Goal: Task Accomplishment & Management: Use online tool/utility

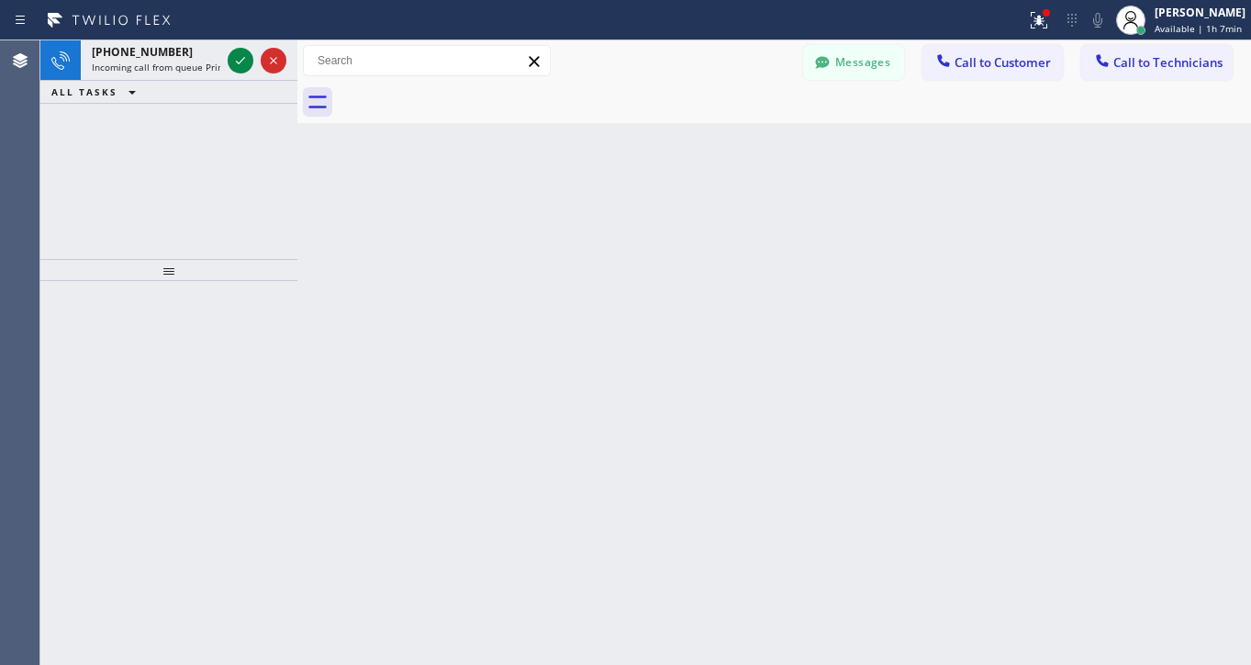
click at [239, 63] on icon at bounding box center [240, 60] width 9 height 7
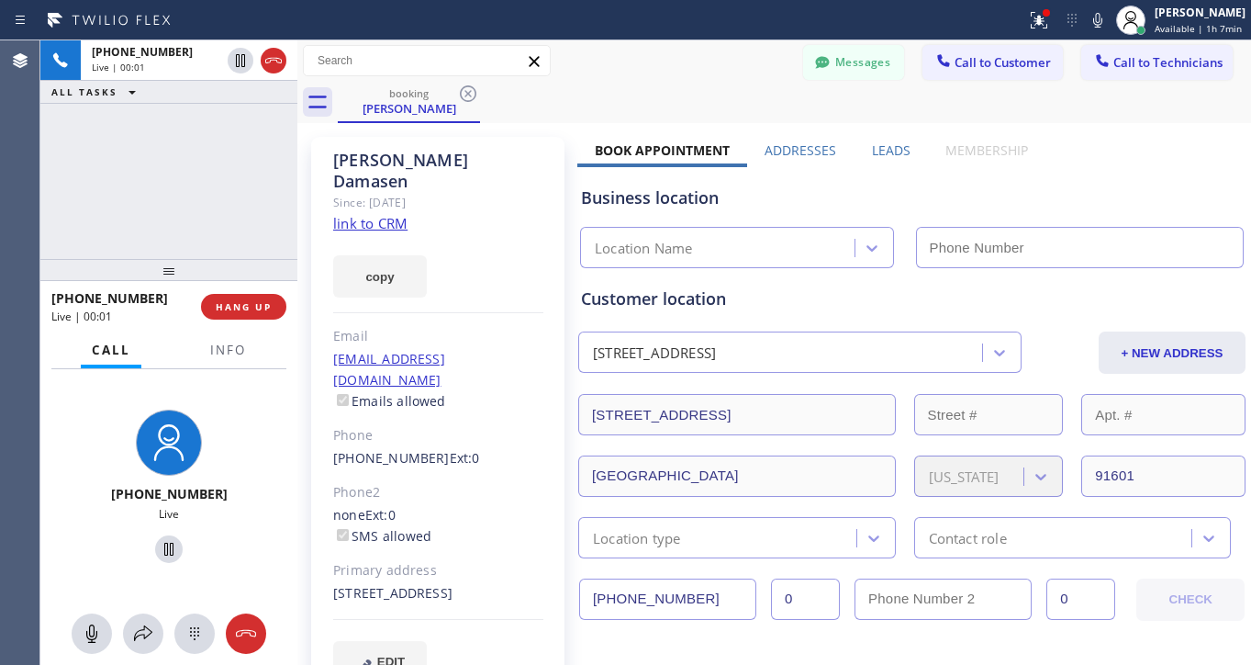
type input "[PHONE_NUMBER]"
click at [363, 214] on link "link to CRM" at bounding box center [370, 223] width 74 height 18
click at [158, 548] on icon at bounding box center [169, 549] width 22 height 22
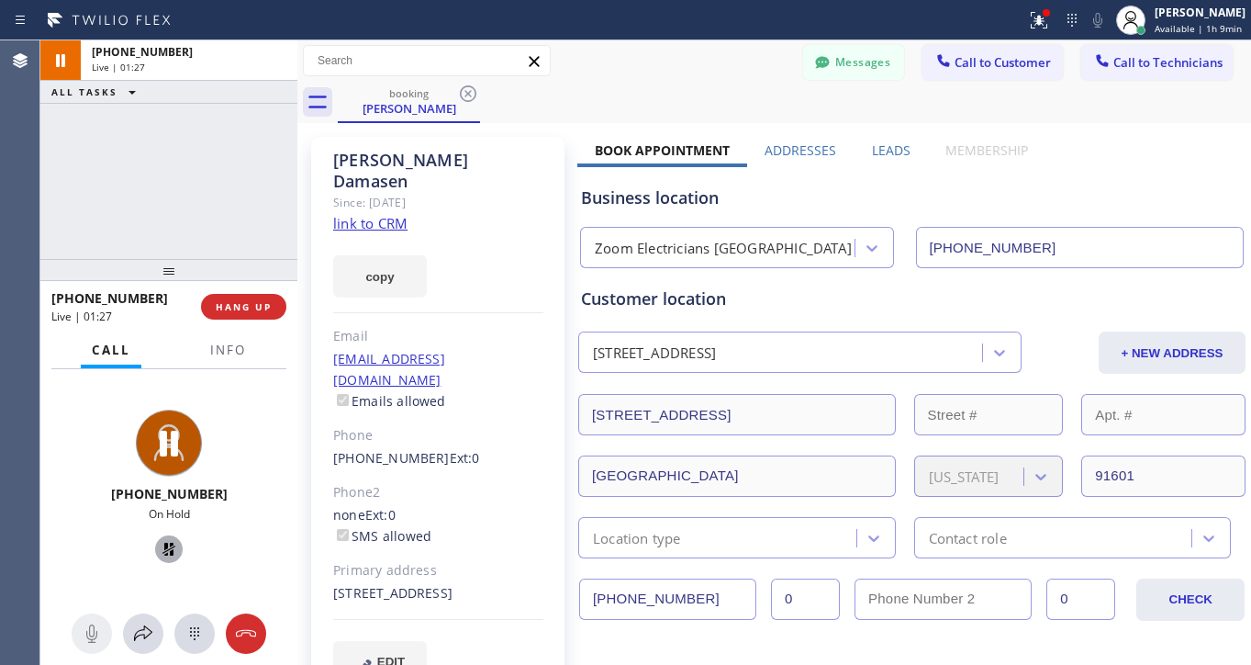
click at [158, 543] on icon at bounding box center [169, 549] width 22 height 22
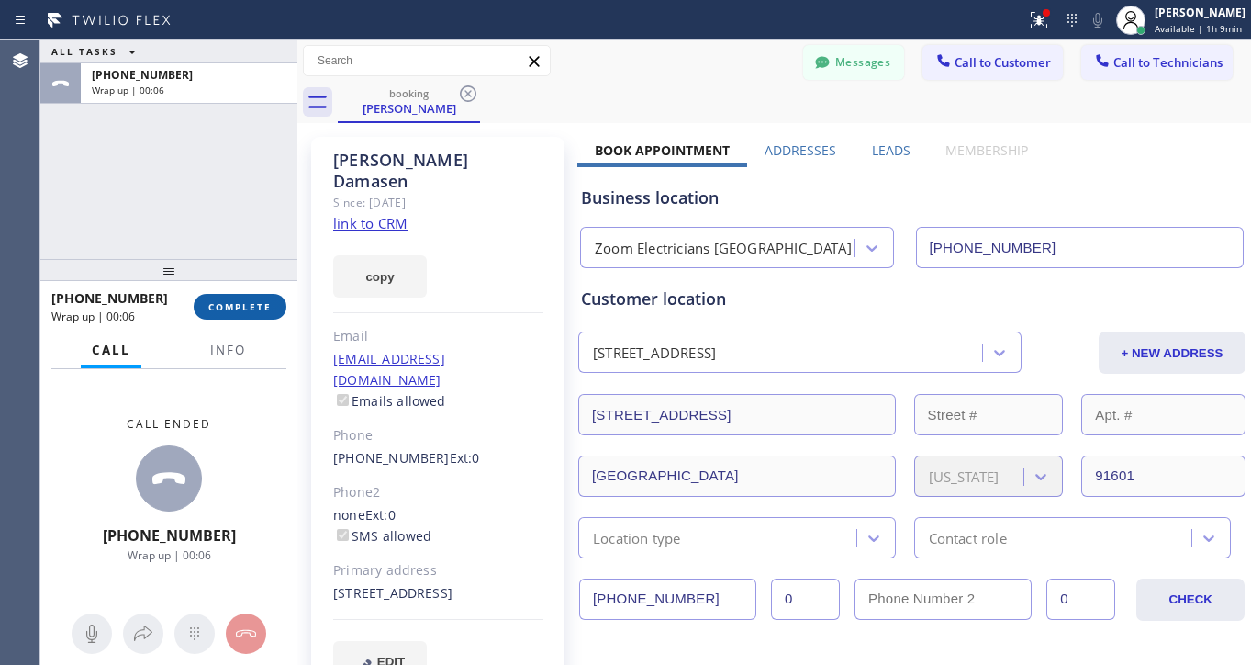
click at [255, 308] on span "COMPLETE" at bounding box center [239, 306] width 63 height 13
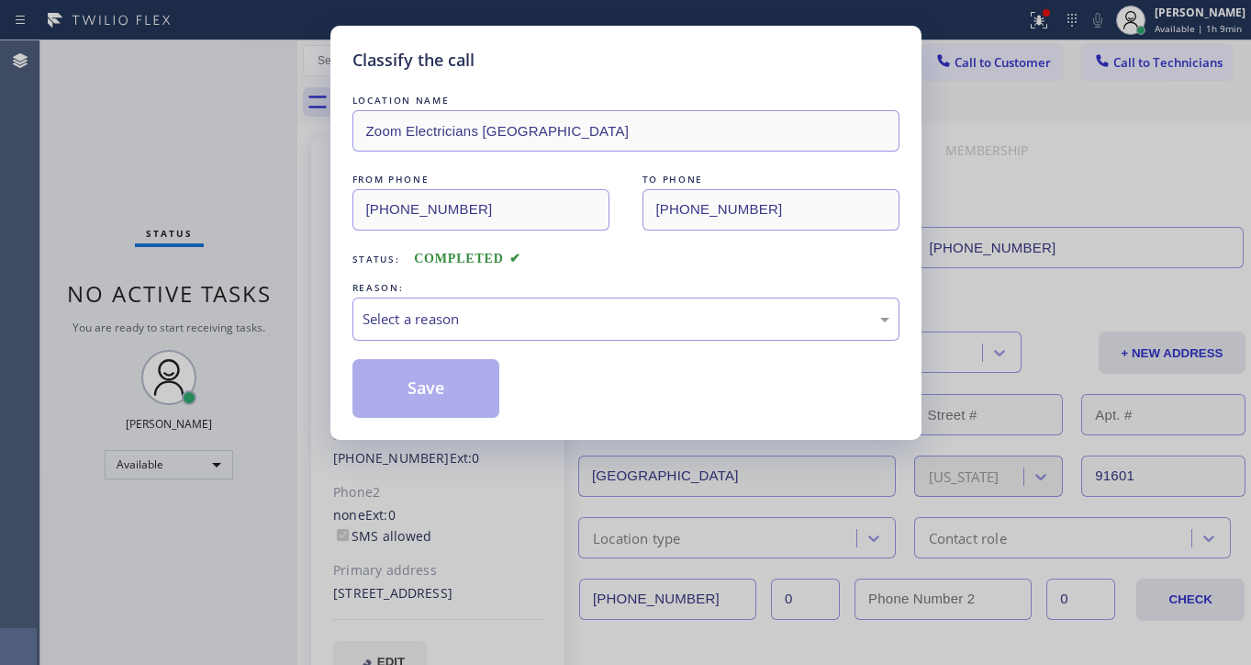
click at [487, 290] on div "REASON:" at bounding box center [626, 287] width 547 height 19
click at [497, 312] on div "Select a reason" at bounding box center [626, 318] width 527 height 21
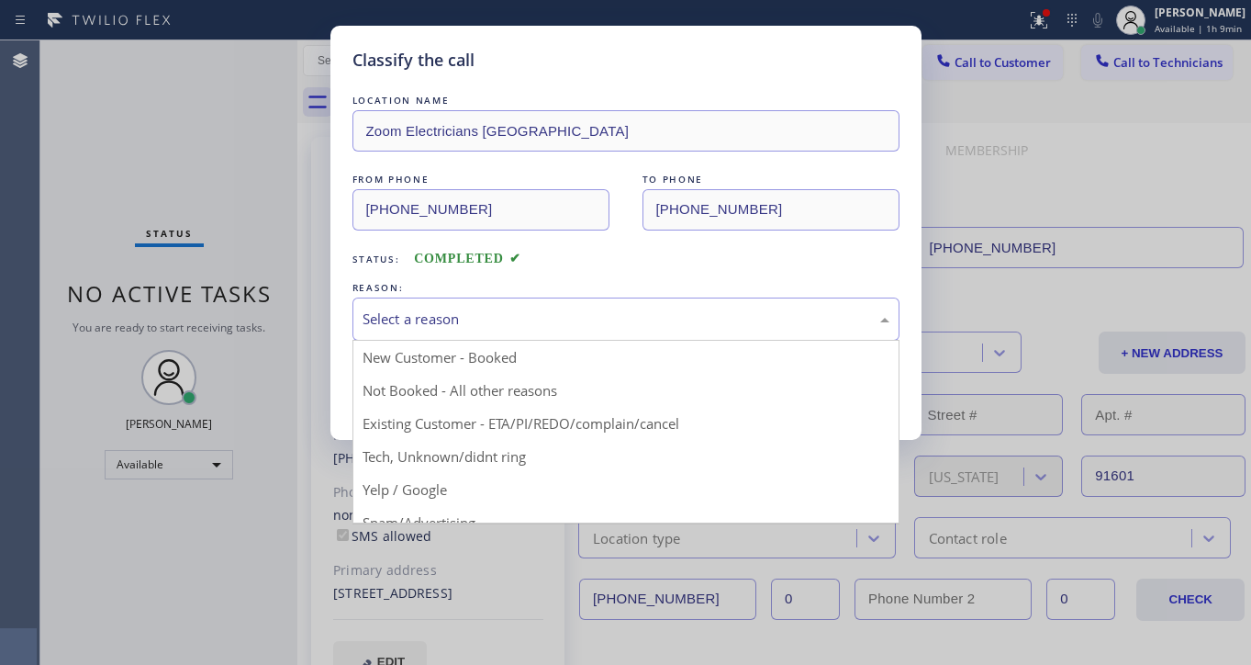
click at [1002, 194] on div "Classify the call LOCATION NAME Zoom Electricians [GEOGRAPHIC_DATA] FROM PHONE …" at bounding box center [625, 332] width 1251 height 665
click at [511, 318] on div "Select a reason" at bounding box center [626, 318] width 527 height 21
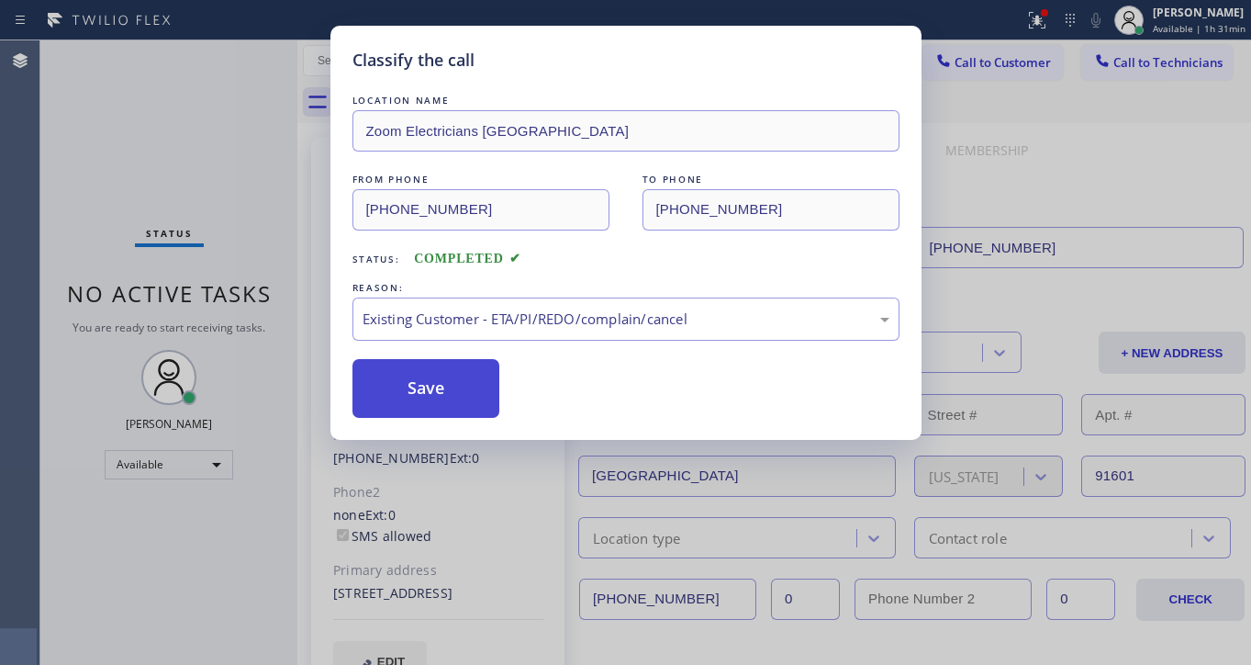
click at [413, 394] on button "Save" at bounding box center [427, 388] width 148 height 59
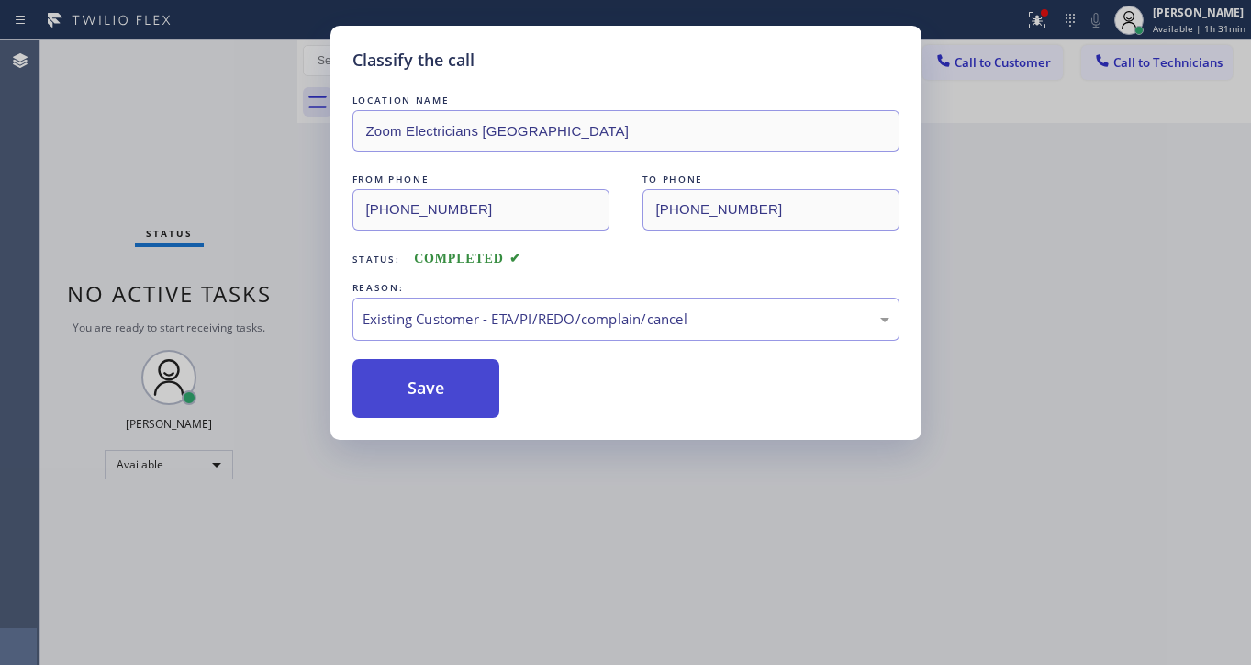
click at [443, 387] on div "Classify the call LOCATION NAME Electricians Service Team FROM PHONE [PHONE_NUM…" at bounding box center [645, 352] width 1211 height 624
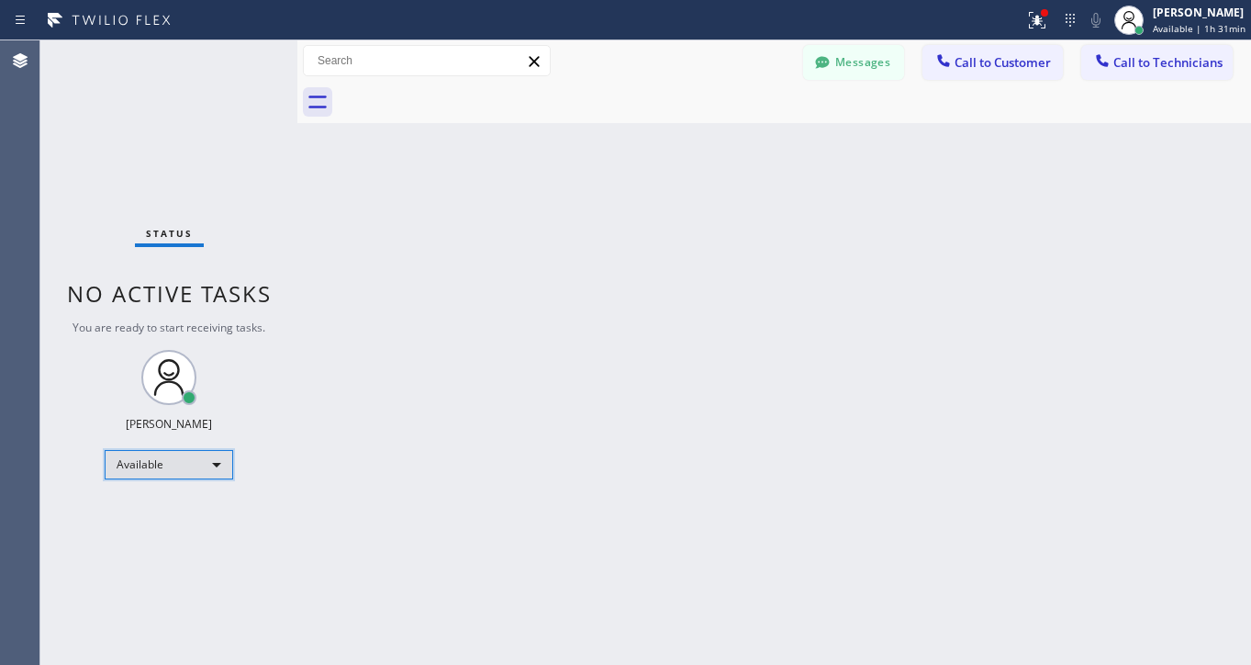
click at [216, 469] on div "Available" at bounding box center [169, 464] width 129 height 29
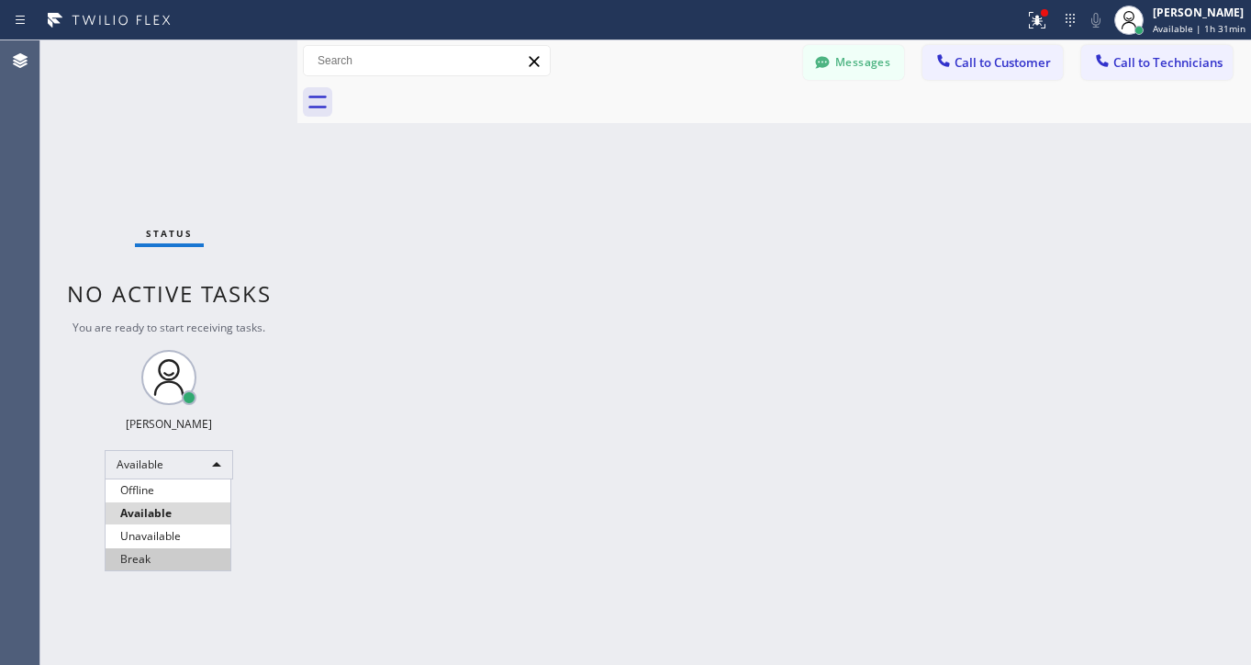
click at [155, 555] on li "Break" at bounding box center [168, 559] width 125 height 22
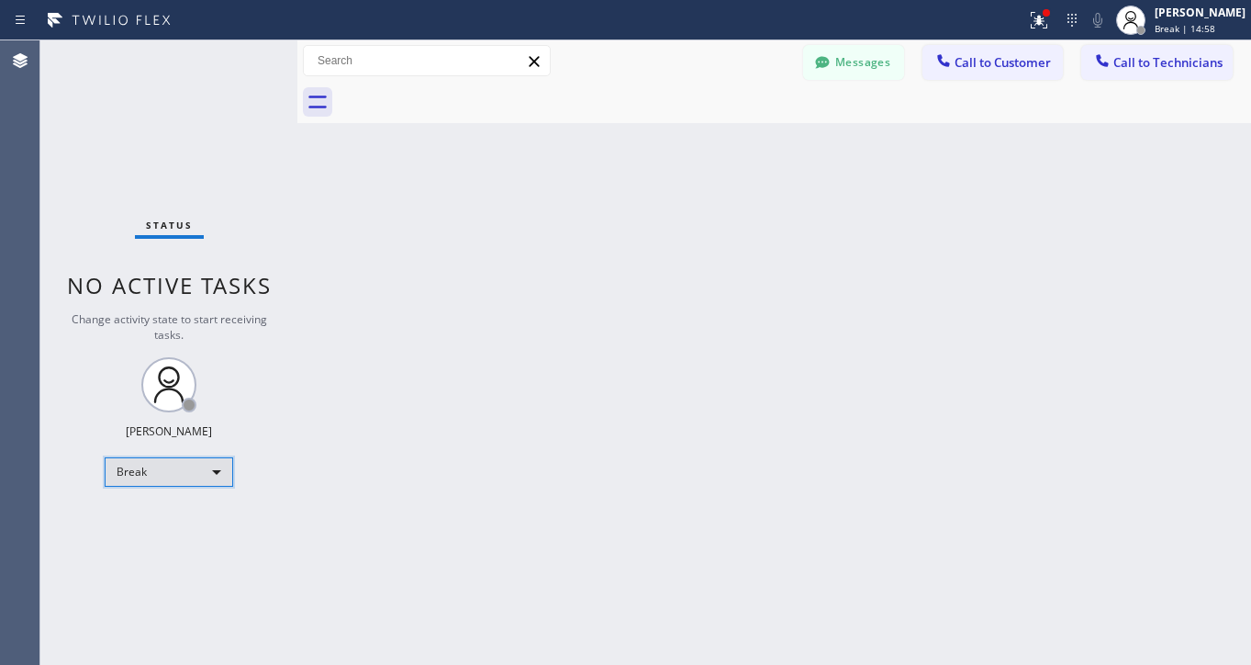
click at [209, 475] on div "Break" at bounding box center [169, 471] width 129 height 29
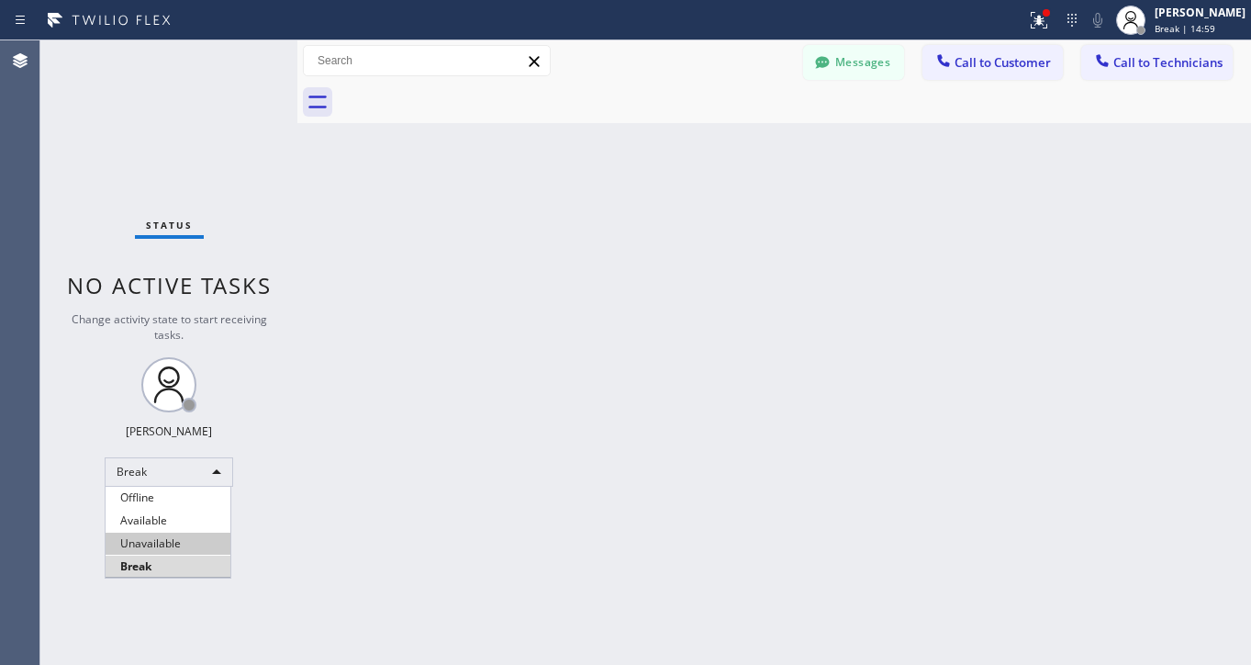
click at [147, 535] on li "Unavailable" at bounding box center [168, 543] width 125 height 22
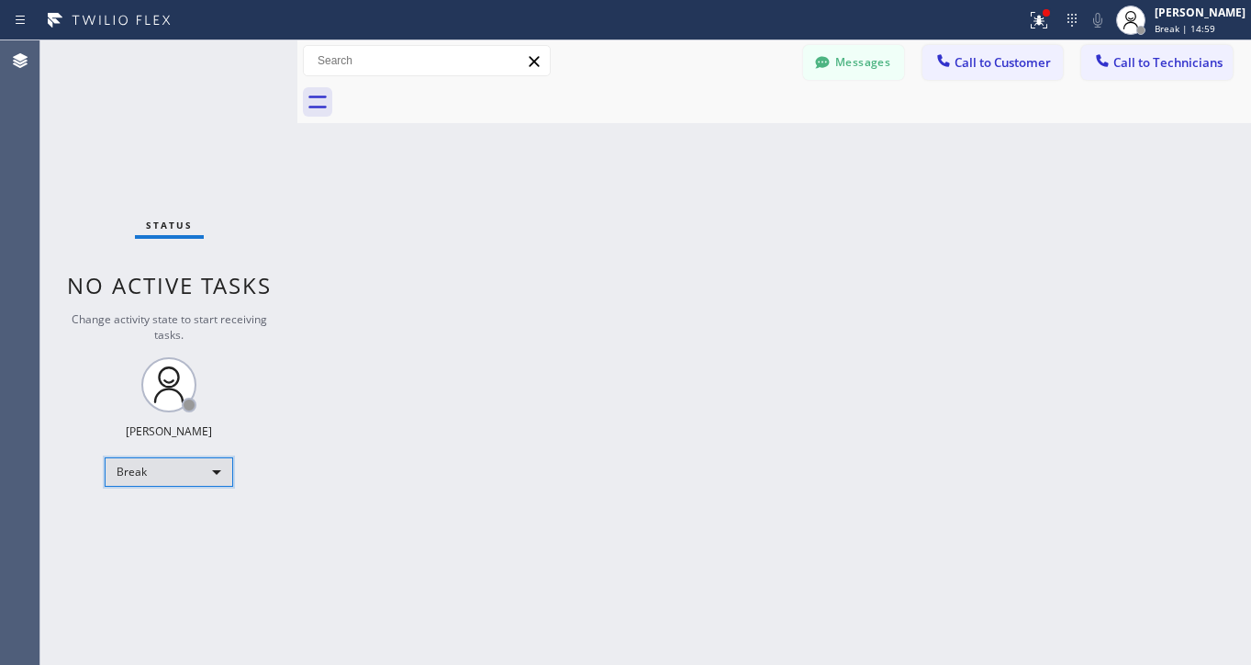
click at [193, 471] on div "Break" at bounding box center [169, 471] width 129 height 29
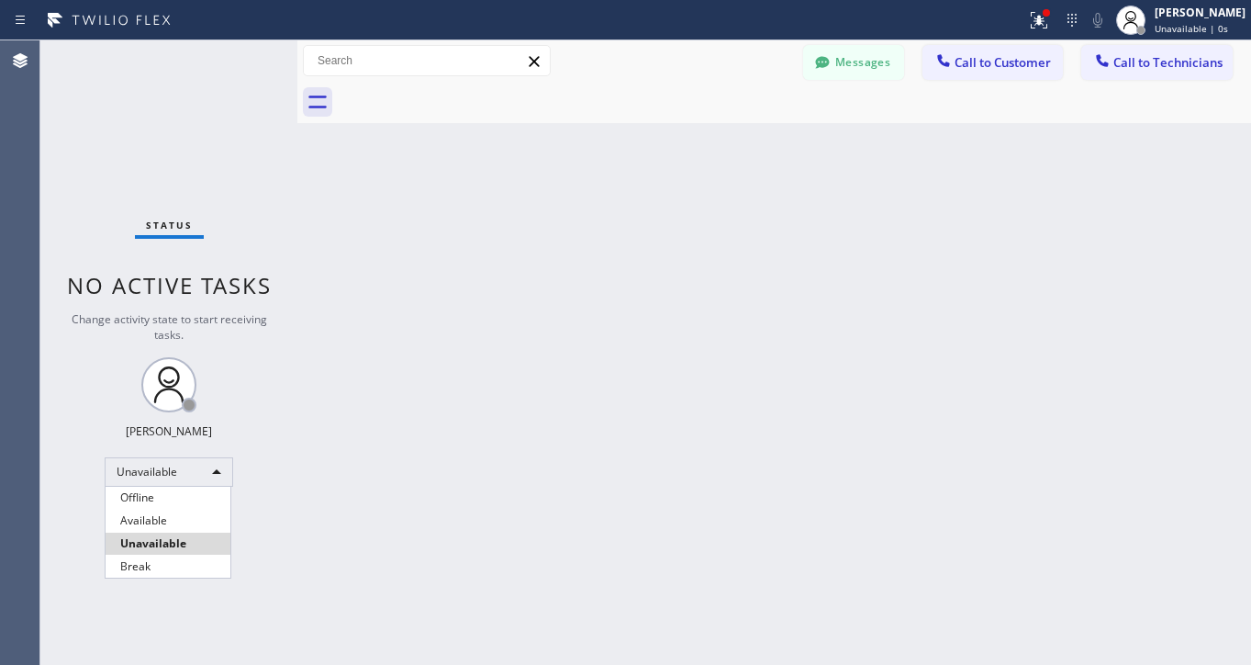
click at [154, 523] on li "Available" at bounding box center [168, 521] width 125 height 22
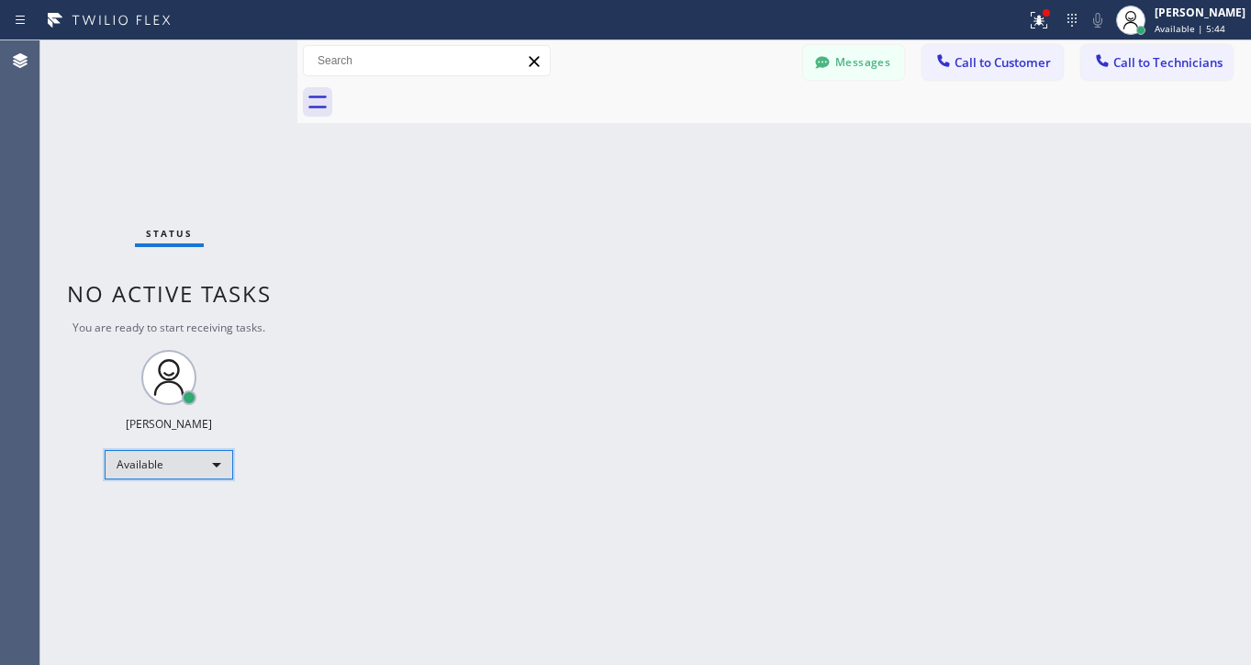
click at [218, 466] on div "Available" at bounding box center [169, 464] width 129 height 29
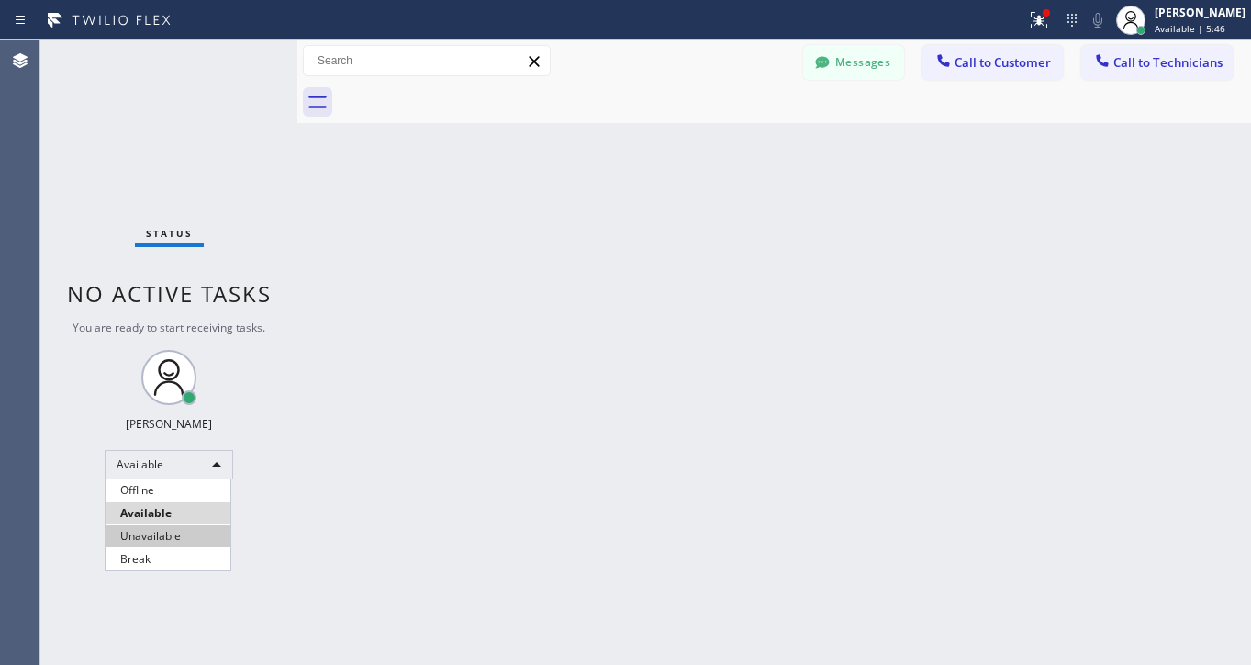
click at [154, 535] on li "Unavailable" at bounding box center [168, 536] width 125 height 22
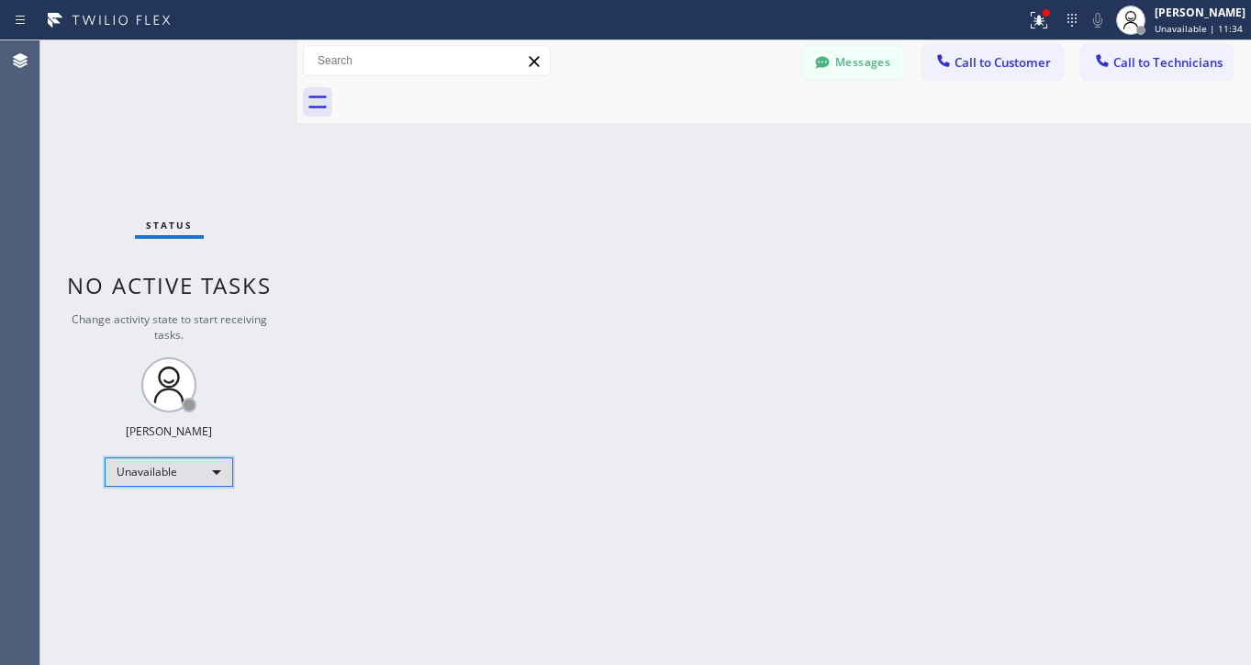
click at [146, 465] on div "Unavailable" at bounding box center [169, 471] width 129 height 29
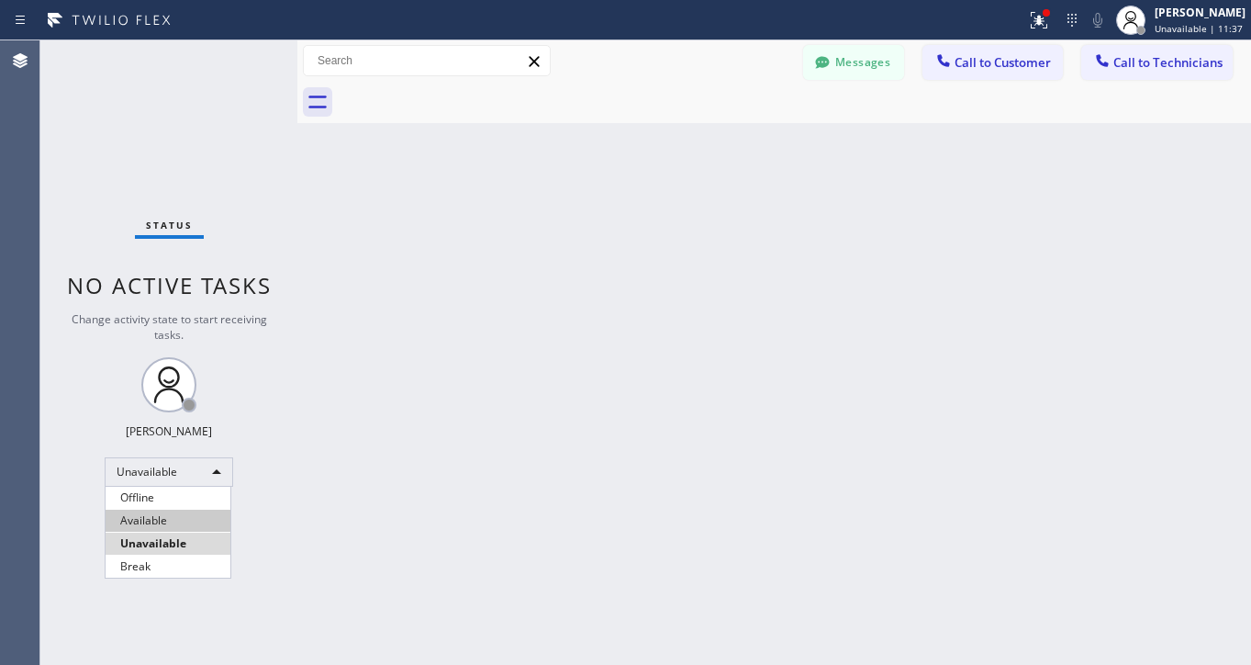
click at [162, 522] on li "Available" at bounding box center [168, 521] width 125 height 22
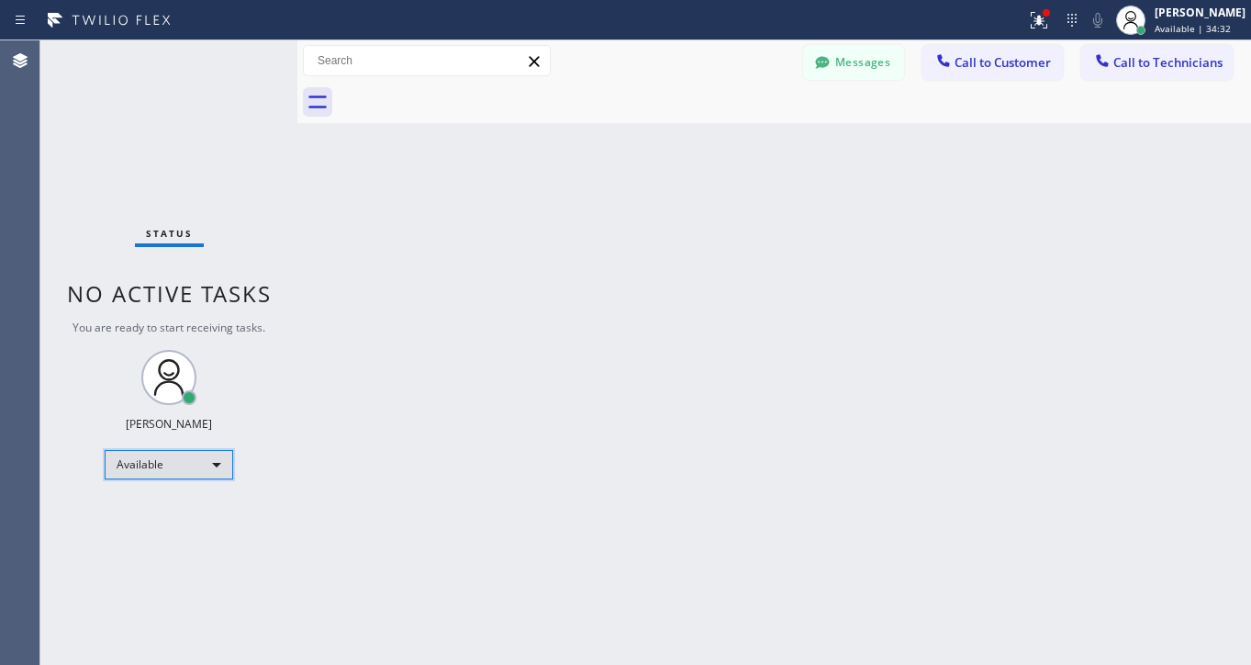
click at [210, 467] on div "Available" at bounding box center [169, 464] width 129 height 29
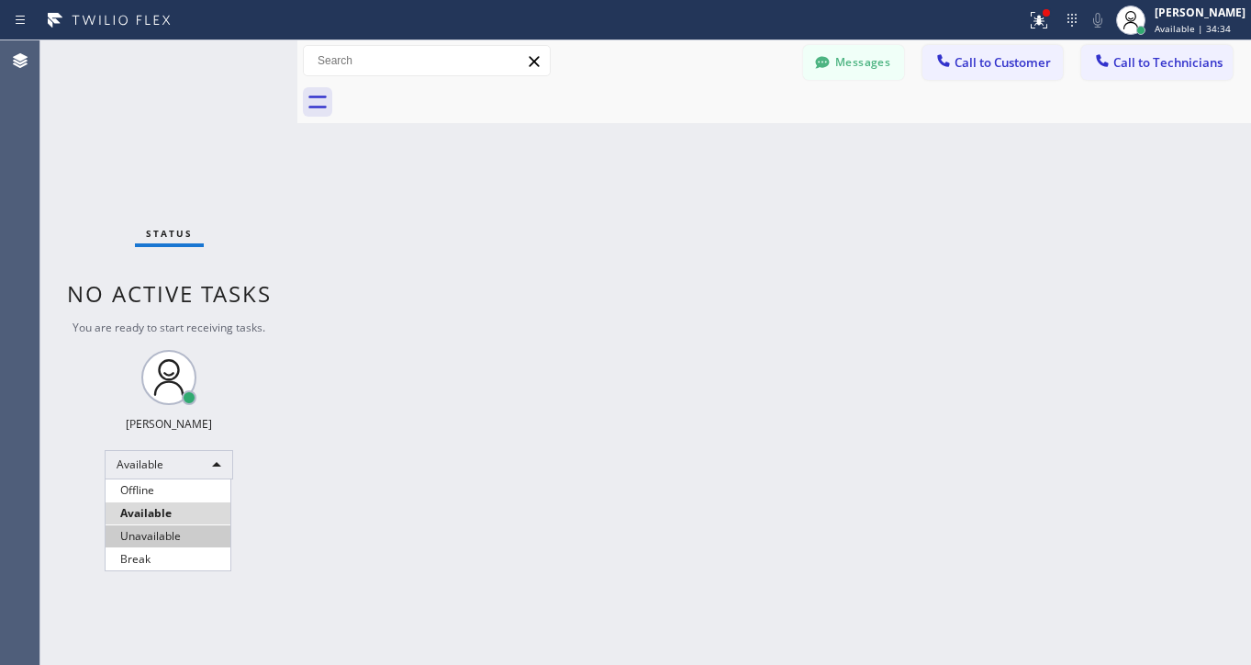
click at [160, 542] on li "Unavailable" at bounding box center [168, 536] width 125 height 22
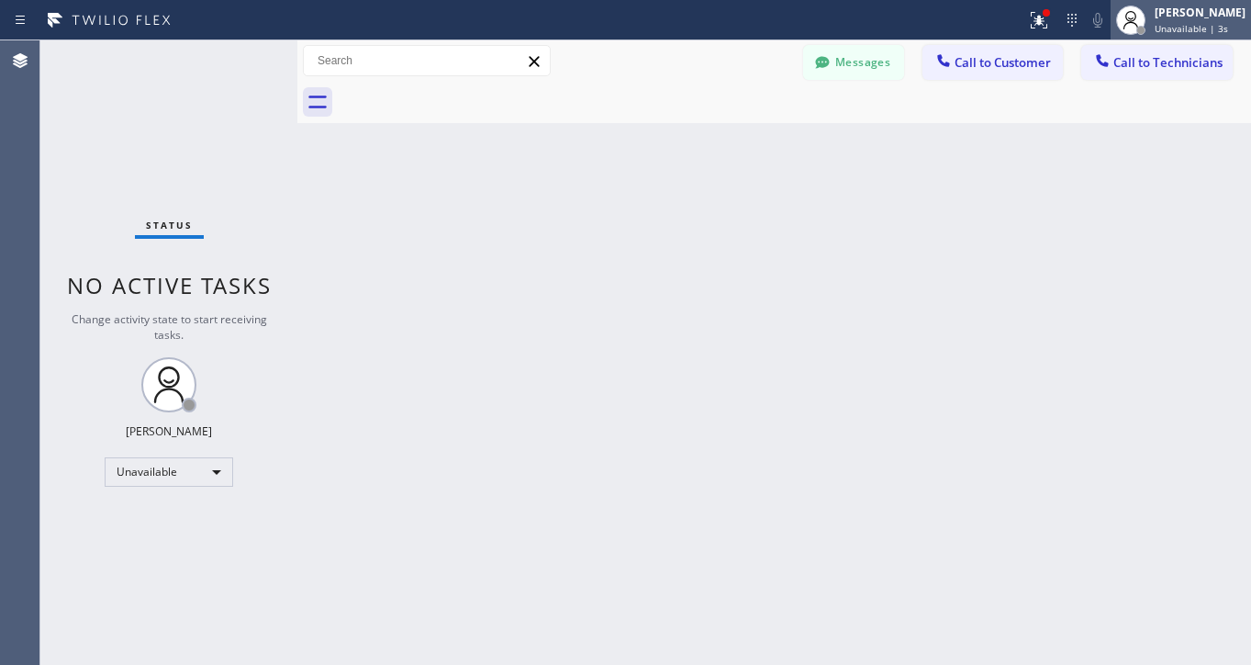
click at [1228, 23] on span "Unavailable | 3s" at bounding box center [1191, 28] width 73 height 13
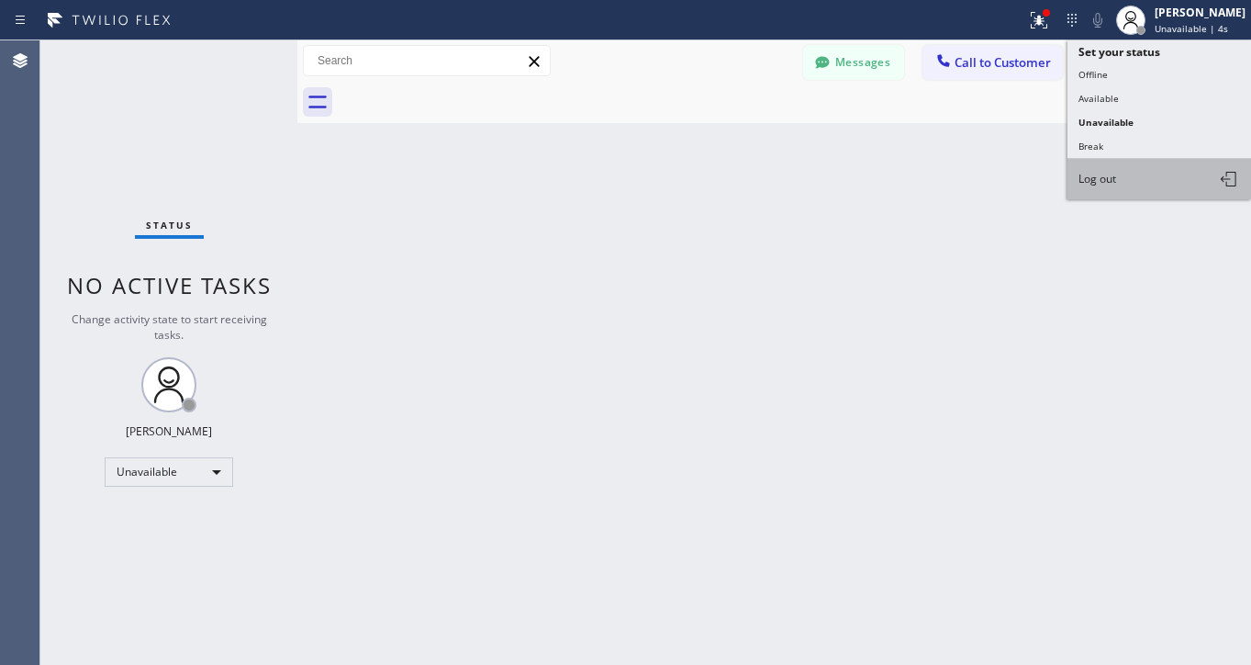
click at [1151, 179] on button "Log out" at bounding box center [1160, 179] width 184 height 40
